Goal: Task Accomplishment & Management: Use online tool/utility

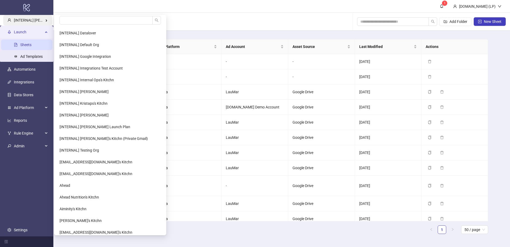
click at [47, 21] on span "[INTERNAL] Laura Pineda's Kitchn" at bounding box center [44, 20] width 61 height 4
click at [51, 20] on span "[INTERNAL] Laura Pineda's Kitchn" at bounding box center [44, 20] width 61 height 4
click at [77, 16] on input "search" at bounding box center [105, 20] width 93 height 9
type input "*****"
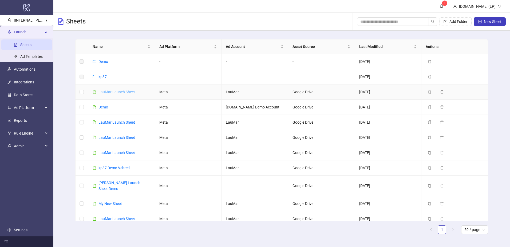
click at [118, 92] on link "LauMar Launch Sheet" at bounding box center [116, 92] width 37 height 4
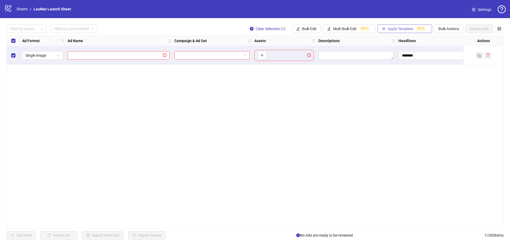
click at [404, 30] on span "Apply Template" at bounding box center [400, 29] width 25 height 4
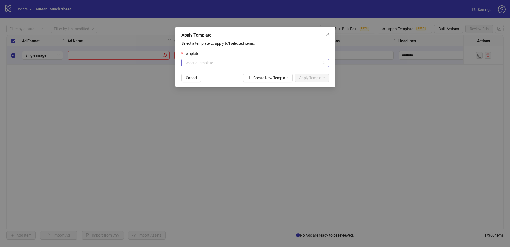
click at [298, 66] on input "search" at bounding box center [253, 63] width 136 height 8
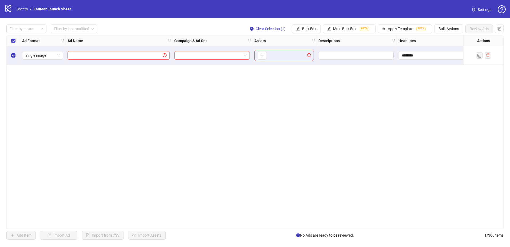
click at [5, 8] on icon "logo/logo-mobile" at bounding box center [8, 8] width 8 height 8
click at [30, 8] on ol "Sheets / LauMar Launch Sheet" at bounding box center [44, 9] width 54 height 6
click at [24, 9] on link "Sheets" at bounding box center [21, 9] width 13 height 6
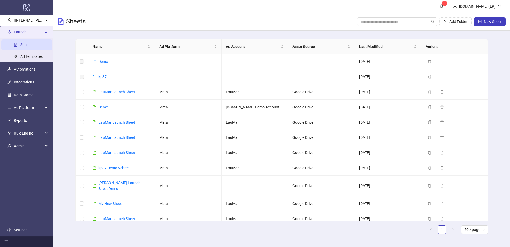
click at [240, 108] on td "Kitchn.io Demo Account" at bounding box center [254, 107] width 67 height 15
click at [231, 93] on td "LauMar" at bounding box center [254, 92] width 67 height 15
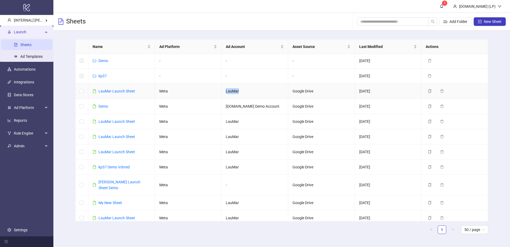
scroll to position [2, 0]
click at [28, 57] on link "Ad Templates" at bounding box center [31, 56] width 22 height 4
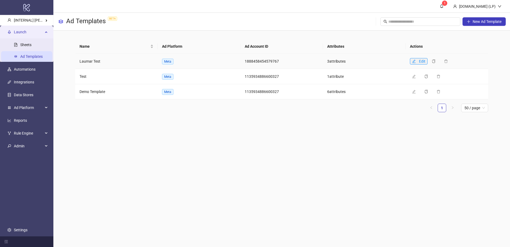
click at [417, 61] on button "Edit" at bounding box center [419, 61] width 18 height 6
click at [297, 144] on main "1 Kitchn.io (LP) Ad Templates BETA New Ad Template Name Ad Platform Ad Account …" at bounding box center [281, 123] width 456 height 247
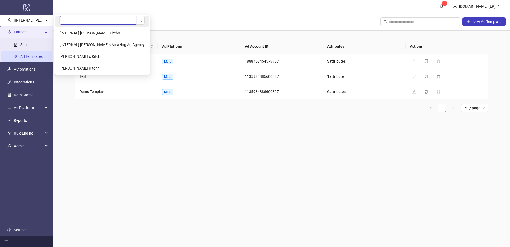
click at [73, 19] on input "search" at bounding box center [97, 20] width 77 height 9
type input "********"
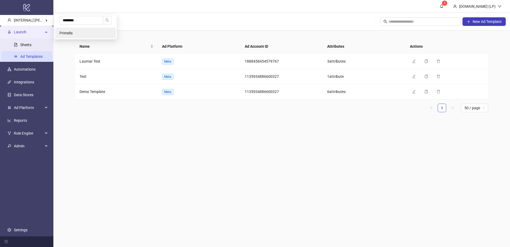
click at [81, 33] on li "Primelis" at bounding box center [85, 33] width 61 height 11
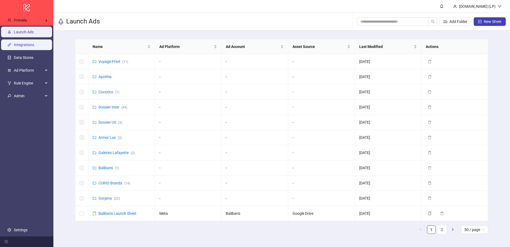
click at [29, 47] on link "Integrations" at bounding box center [24, 45] width 20 height 4
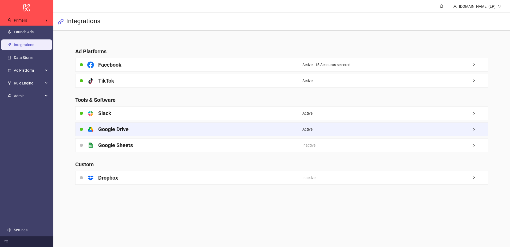
click at [199, 130] on div "platform/google_drive Google Drive" at bounding box center [188, 129] width 227 height 13
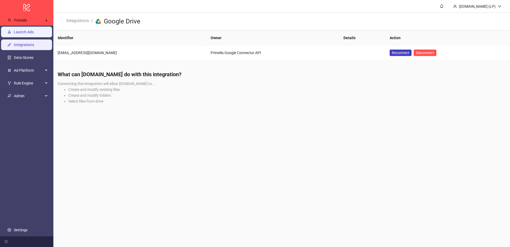
click at [26, 34] on link "Launch Ads" at bounding box center [24, 32] width 20 height 4
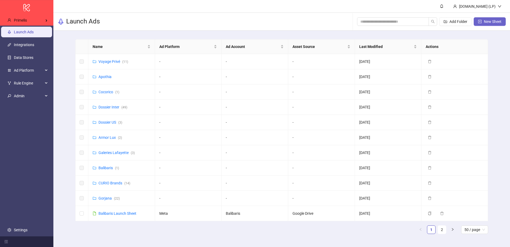
click at [503, 21] on button "New Sheet" at bounding box center [489, 21] width 32 height 9
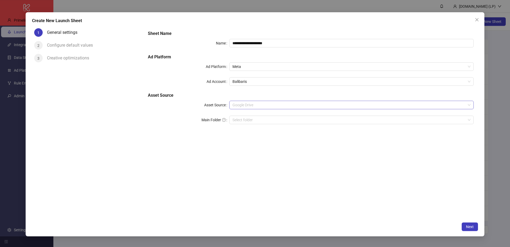
click at [242, 102] on span "Google Drive" at bounding box center [351, 105] width 238 height 8
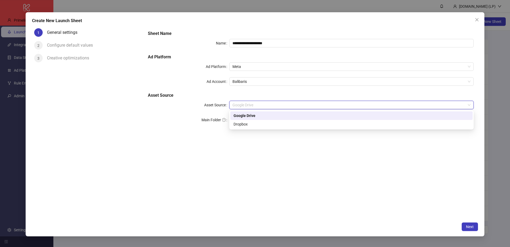
click at [213, 106] on label "Asset Source" at bounding box center [216, 105] width 25 height 9
click at [232, 106] on input "Asset Source" at bounding box center [348, 105] width 233 height 8
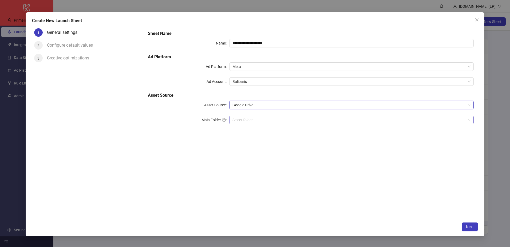
click at [242, 118] on input "Main Folder" at bounding box center [348, 120] width 233 height 8
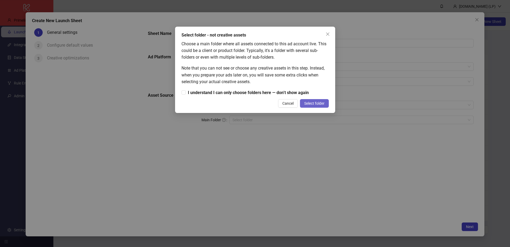
click at [309, 101] on button "Select folder" at bounding box center [314, 103] width 29 height 9
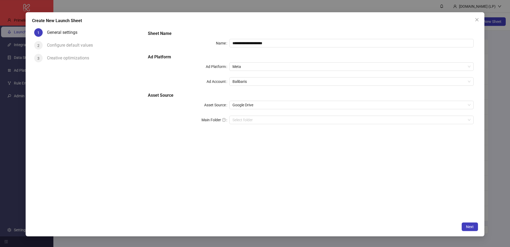
click at [226, 120] on label "Main Folder" at bounding box center [215, 120] width 28 height 9
click at [232, 120] on input "Main Folder" at bounding box center [348, 120] width 233 height 8
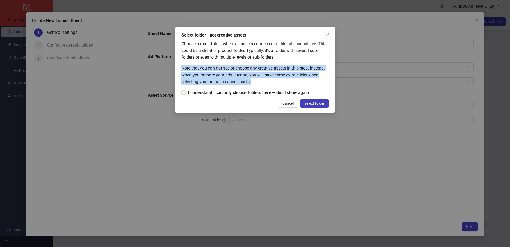
drag, startPoint x: 181, startPoint y: 68, endPoint x: 257, endPoint y: 81, distance: 76.6
click at [257, 81] on div "Note that you can not see or choose any creative assets in this step. Instead, …" at bounding box center [254, 75] width 147 height 20
click at [326, 34] on icon "close" at bounding box center [327, 34] width 4 height 4
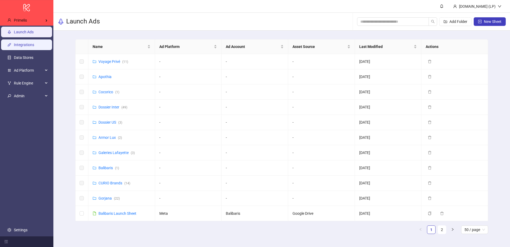
click at [31, 47] on link "Integrations" at bounding box center [24, 45] width 20 height 4
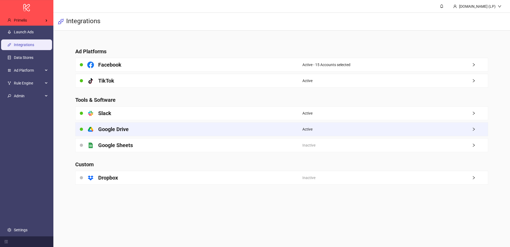
click at [136, 124] on div "platform/google_drive Google Drive" at bounding box center [188, 129] width 227 height 13
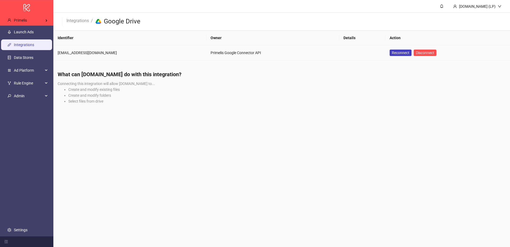
click at [70, 51] on div "[EMAIL_ADDRESS][DOMAIN_NAME]" at bounding box center [130, 53] width 144 height 6
copy div "[EMAIL_ADDRESS][DOMAIN_NAME]"
click at [23, 32] on link "Launch Ads" at bounding box center [24, 32] width 20 height 4
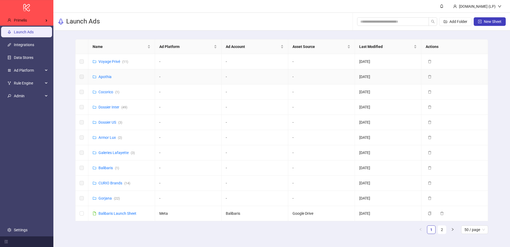
click at [109, 79] on div "Apothia" at bounding box center [104, 77] width 13 height 6
click at [107, 74] on div "Apothia" at bounding box center [104, 77] width 13 height 6
click at [105, 76] on link "Apothia" at bounding box center [104, 77] width 13 height 4
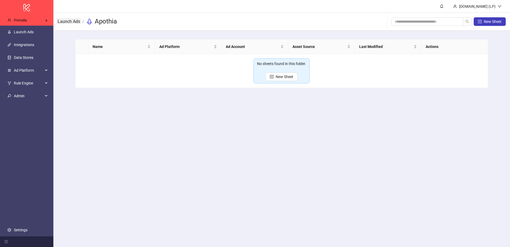
click at [69, 23] on link "Launch Ads" at bounding box center [69, 21] width 25 height 6
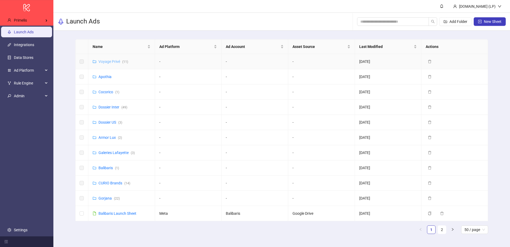
click at [108, 62] on link "Voyage Privé ( 11 )" at bounding box center [113, 61] width 30 height 4
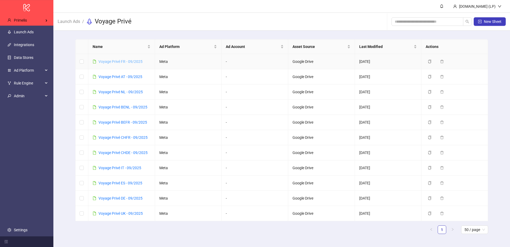
click at [111, 62] on link "Voyage Privé FR - 09/2025" at bounding box center [120, 61] width 44 height 4
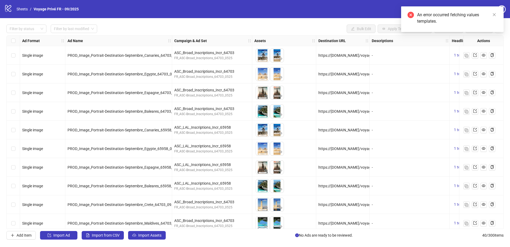
click at [142, 240] on div "Filter by status Filter by last modified Bulk Edit Apply Template BETA Bulk Act…" at bounding box center [255, 132] width 510 height 228
click at [143, 238] on button "Import Assets" at bounding box center [147, 235] width 38 height 9
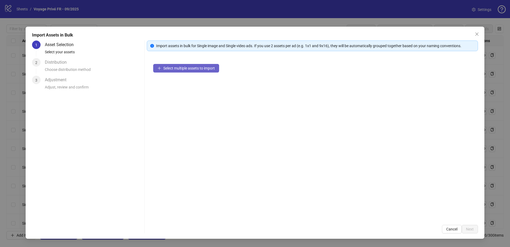
click at [195, 65] on button "Select multiple assets to import" at bounding box center [186, 68] width 66 height 9
